Goal: Transaction & Acquisition: Purchase product/service

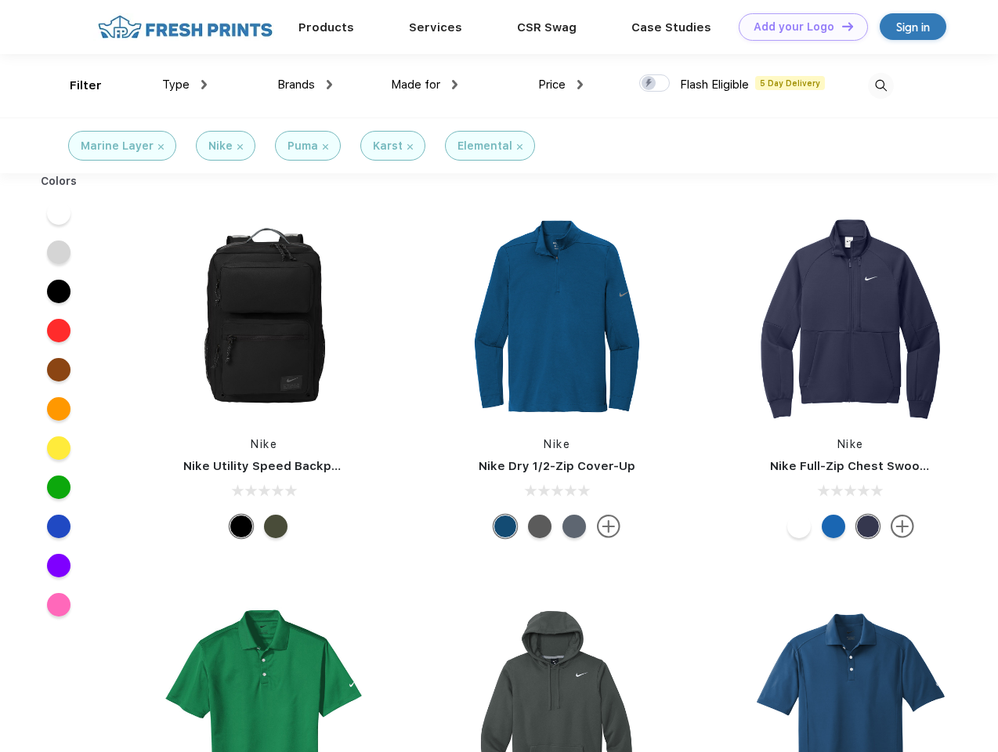
click at [798, 27] on link "Add your Logo Design Tool" at bounding box center [803, 26] width 129 height 27
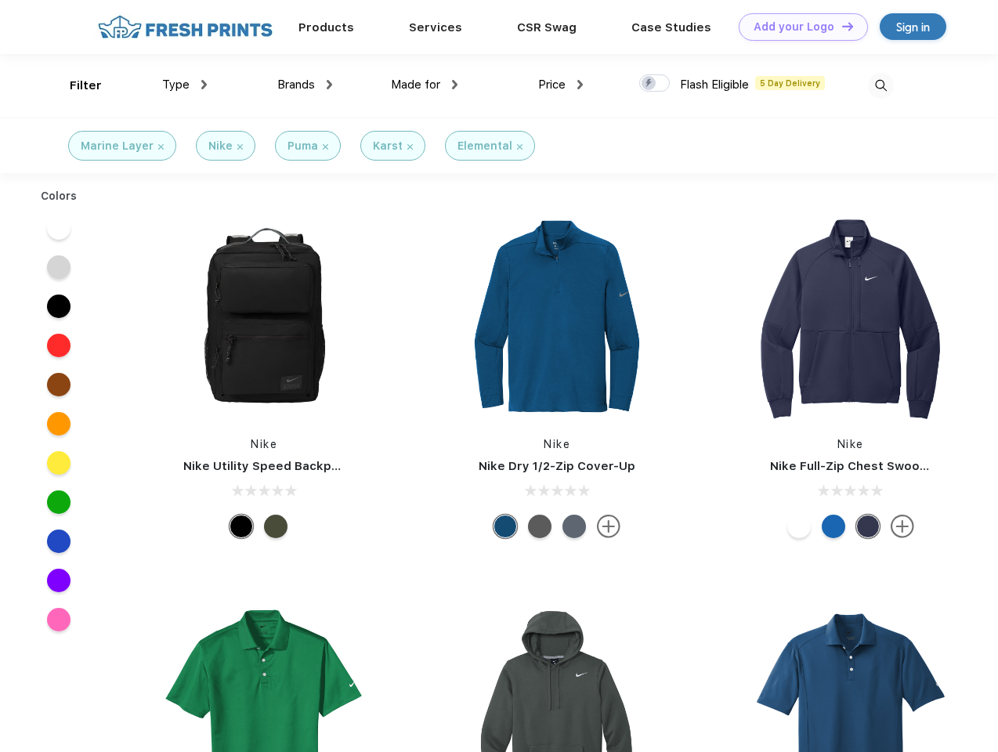
click at [0, 0] on div "Design Tool" at bounding box center [0, 0] width 0 height 0
click at [841, 26] on link "Add your Logo Design Tool" at bounding box center [803, 26] width 129 height 27
click at [75, 85] on div "Filter" at bounding box center [86, 86] width 32 height 18
click at [185, 85] on span "Type" at bounding box center [175, 85] width 27 height 14
click at [305, 85] on span "Brands" at bounding box center [296, 85] width 38 height 14
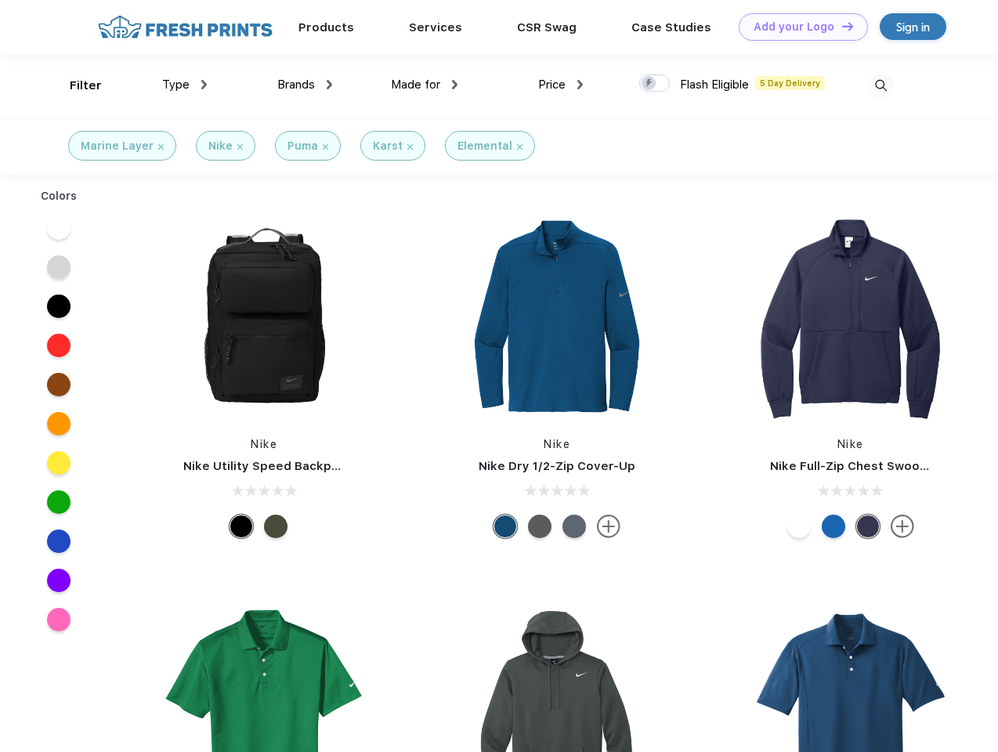
click at [425, 85] on span "Made for" at bounding box center [415, 85] width 49 height 14
click at [561, 85] on span "Price" at bounding box center [551, 85] width 27 height 14
click at [655, 84] on div at bounding box center [654, 82] width 31 height 17
click at [650, 84] on input "checkbox" at bounding box center [644, 79] width 10 height 10
click at [881, 85] on img at bounding box center [881, 86] width 26 height 26
